Goal: Transaction & Acquisition: Purchase product/service

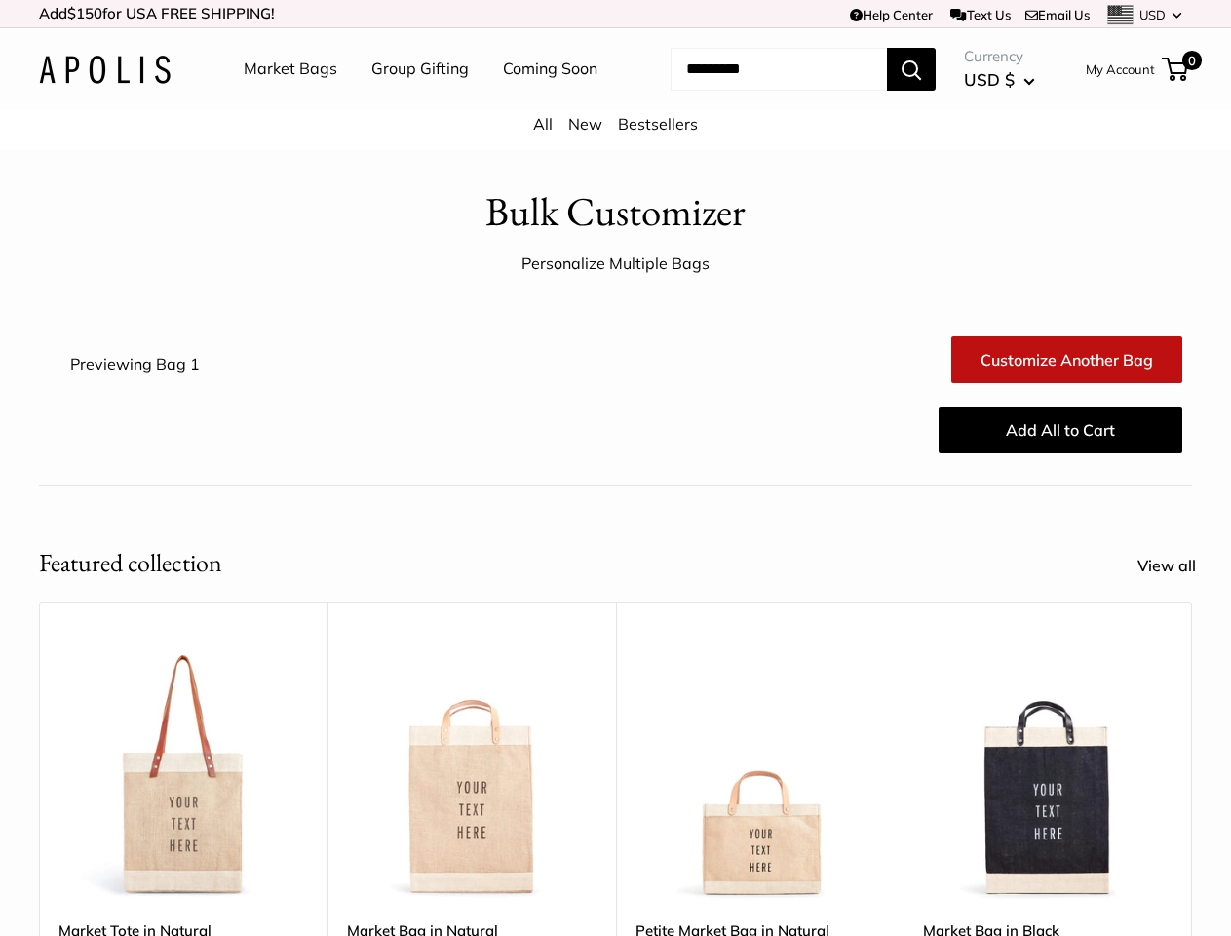
click at [615, 461] on div "Add All to Cart" at bounding box center [711, 430] width 961 height 62
click at [615, 14] on td "Help Center Text Us Email Us *** *** *** *** *** *** *** *** *** *** *** USD US…" at bounding box center [851, 13] width 682 height 27
click at [615, 100] on nav "Market Bags Group Gifting Coming Soon" at bounding box center [438, 69] width 466 height 62
click at [414, 100] on ul "Market Bags Group Gifting Coming Soon" at bounding box center [438, 69] width 388 height 62
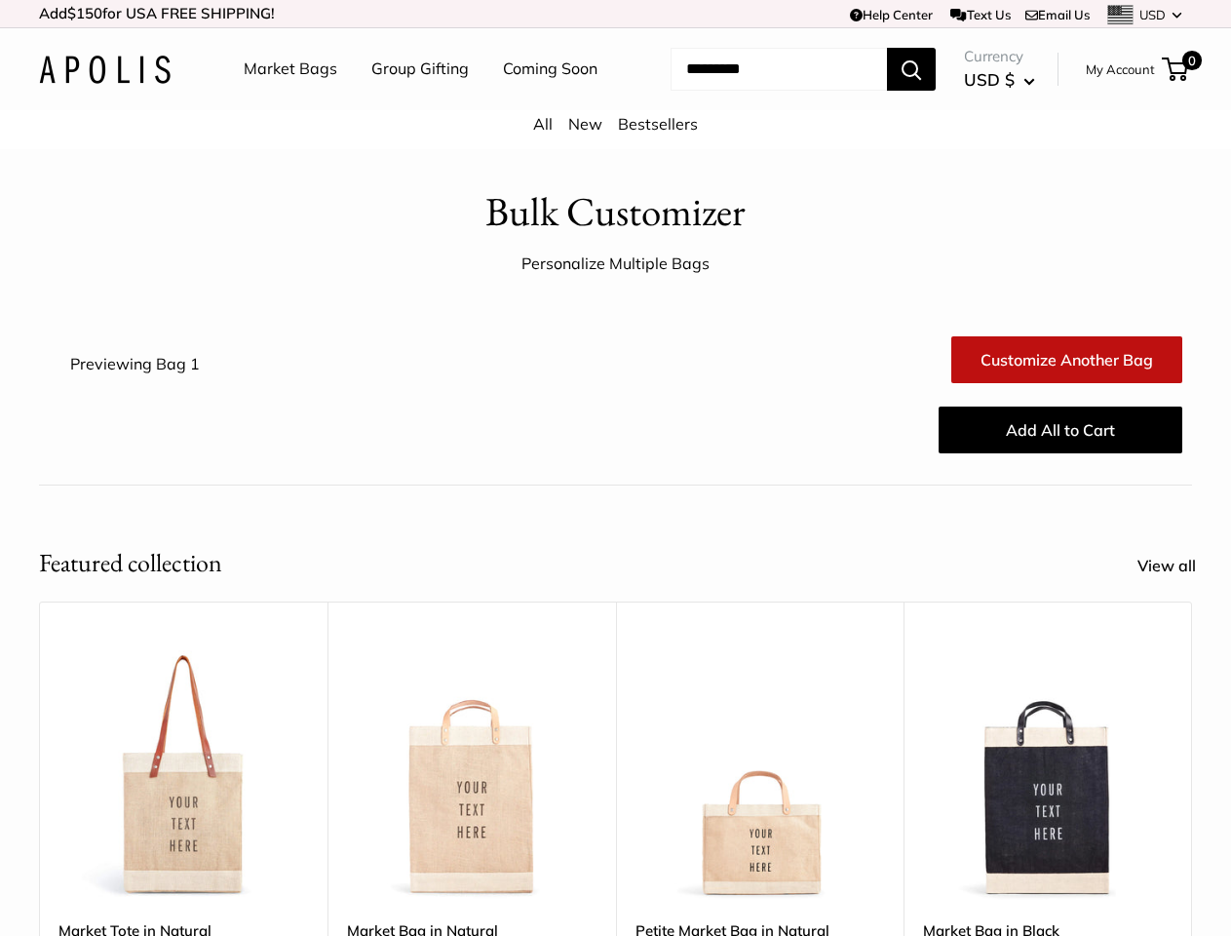
click at [755, 91] on input "Search..." at bounding box center [779, 69] width 216 height 43
click at [616, 751] on div "Upgrade: Next Day Fulfillment Customizable Text Sturdy & Spill Resistant Best S…" at bounding box center [760, 907] width 288 height 613
click at [616, 780] on div "Upgrade: Next Day Fulfillment Customizable Text Sturdy & Spill Resistant Best S…" at bounding box center [760, 907] width 288 height 613
